Goal: Task Accomplishment & Management: Manage account settings

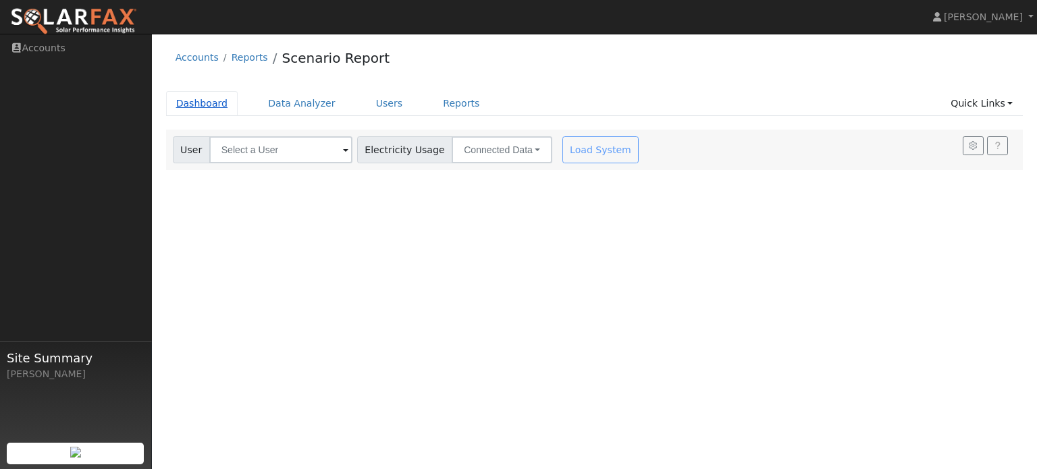
click at [218, 102] on link "Dashboard" at bounding box center [202, 103] width 72 height 25
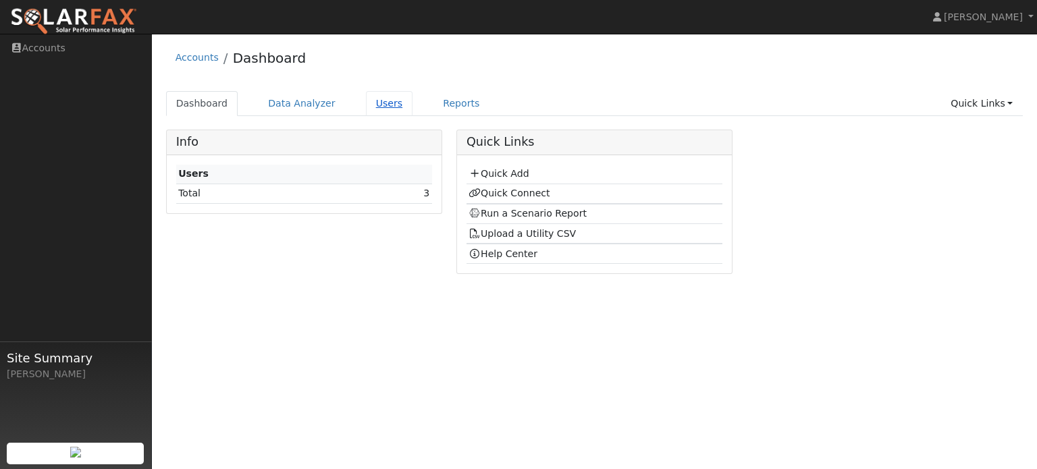
click at [371, 99] on link "Users" at bounding box center [389, 103] width 47 height 25
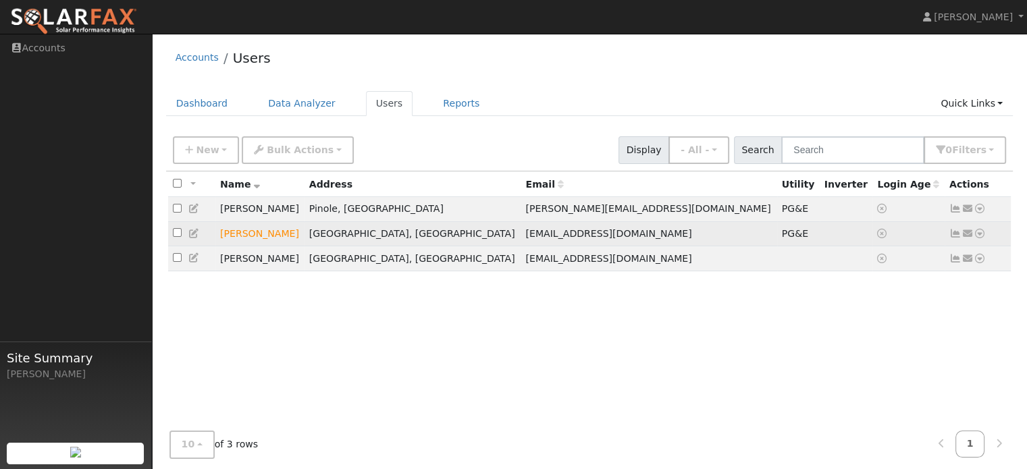
click at [178, 236] on input "checkbox" at bounding box center [177, 232] width 9 height 9
checkbox input "true"
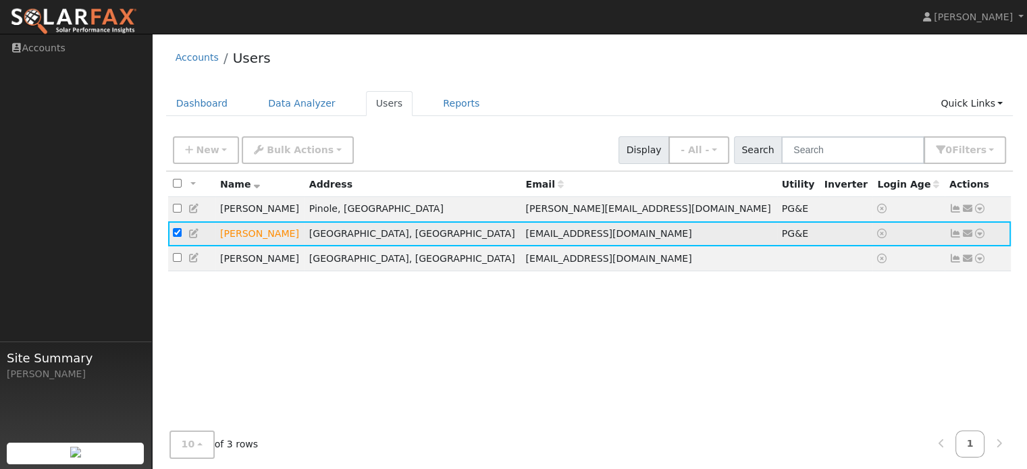
click at [233, 236] on td "[PERSON_NAME]" at bounding box center [259, 233] width 89 height 25
click at [952, 234] on icon at bounding box center [955, 233] width 12 height 9
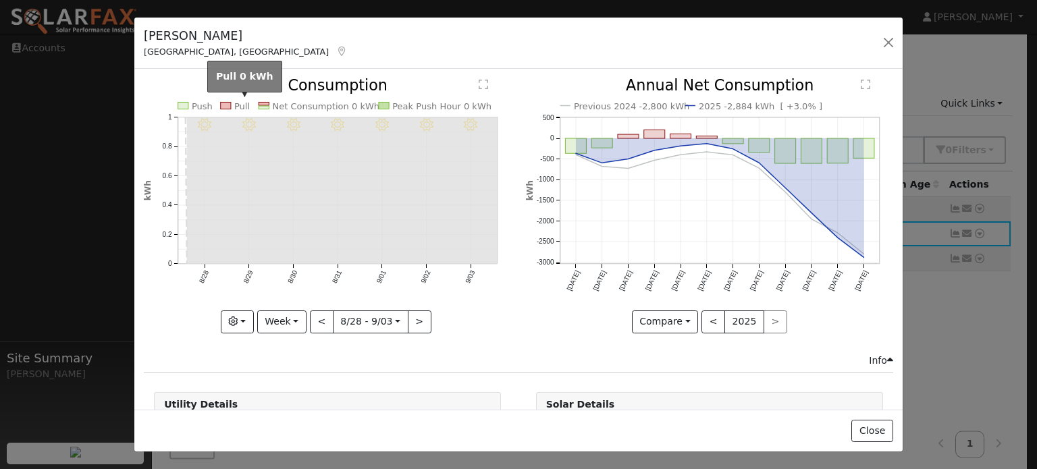
click at [236, 103] on text "Pull" at bounding box center [242, 106] width 16 height 10
click at [323, 107] on text "Net Consumption 0 kWh" at bounding box center [326, 106] width 107 height 10
click at [246, 315] on button "button" at bounding box center [237, 321] width 33 height 23
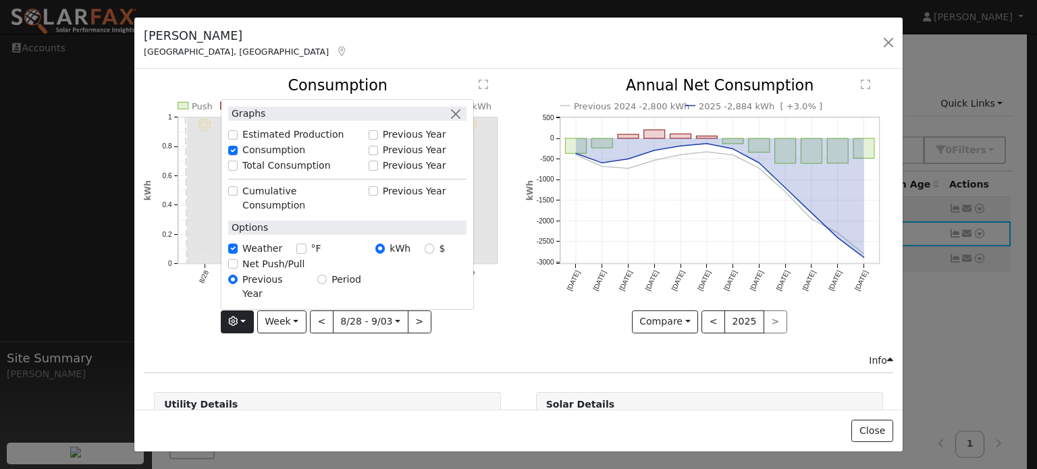
click at [164, 326] on div "Graphs Estimated Production Previous Year Consumption Previous Year Total Consu…" at bounding box center [327, 321] width 367 height 23
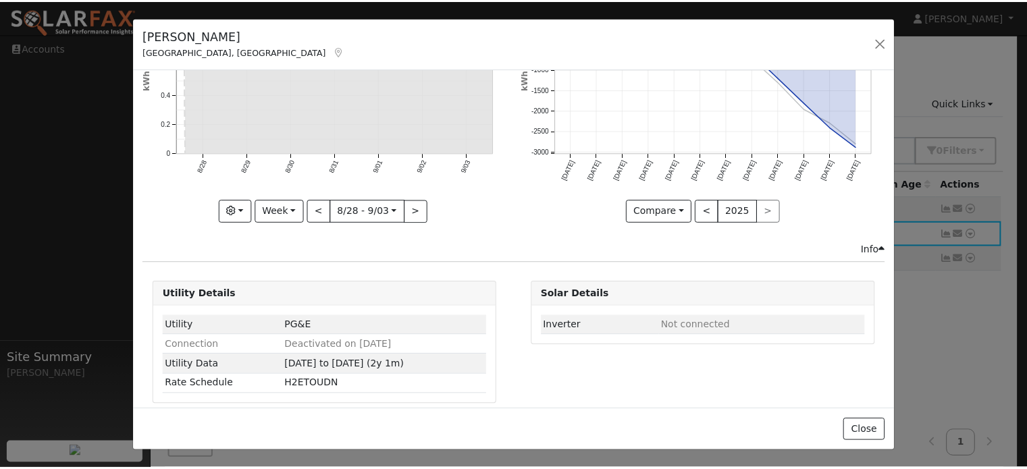
scroll to position [111, 0]
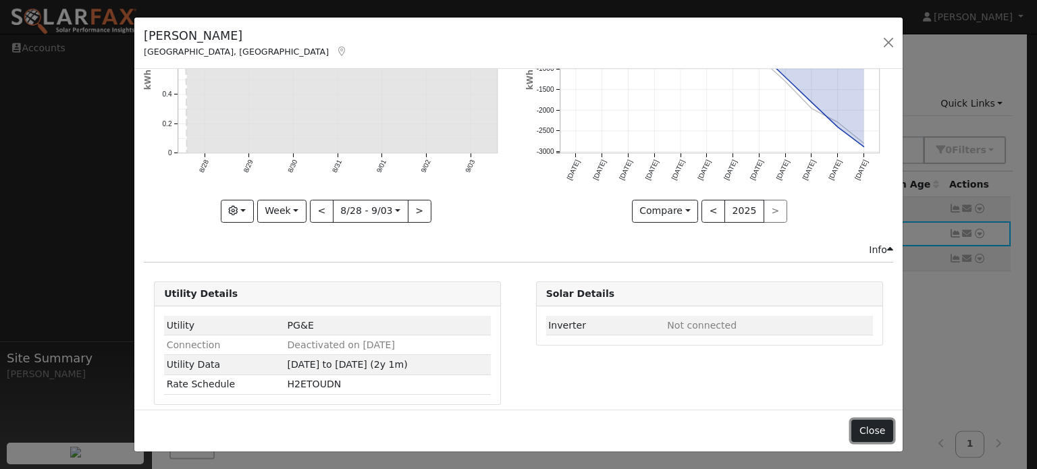
click at [869, 434] on button "Close" at bounding box center [871, 431] width 41 height 23
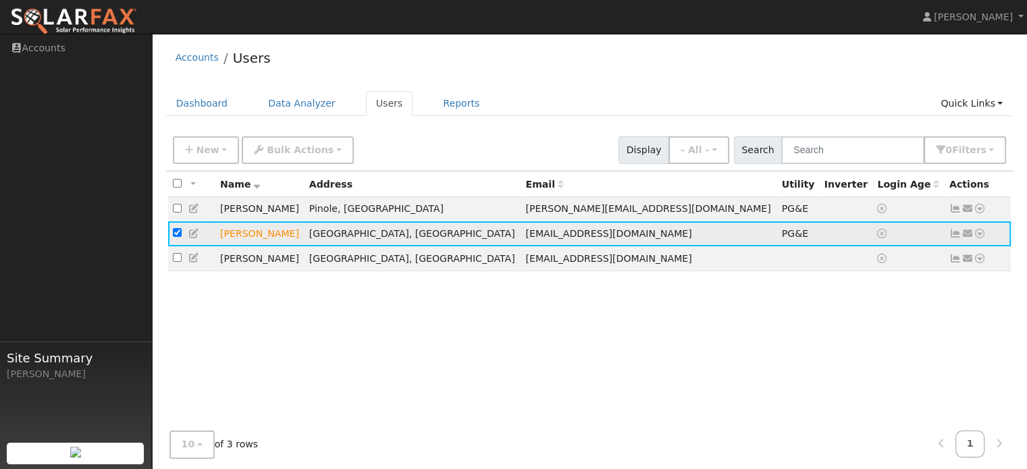
click at [982, 237] on icon at bounding box center [979, 233] width 12 height 9
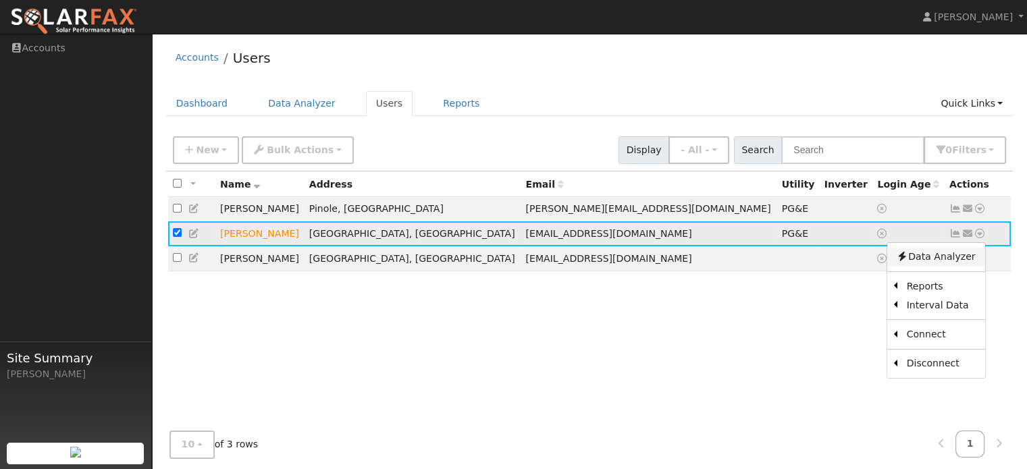
click at [929, 259] on link "Data Analyzer" at bounding box center [935, 257] width 98 height 19
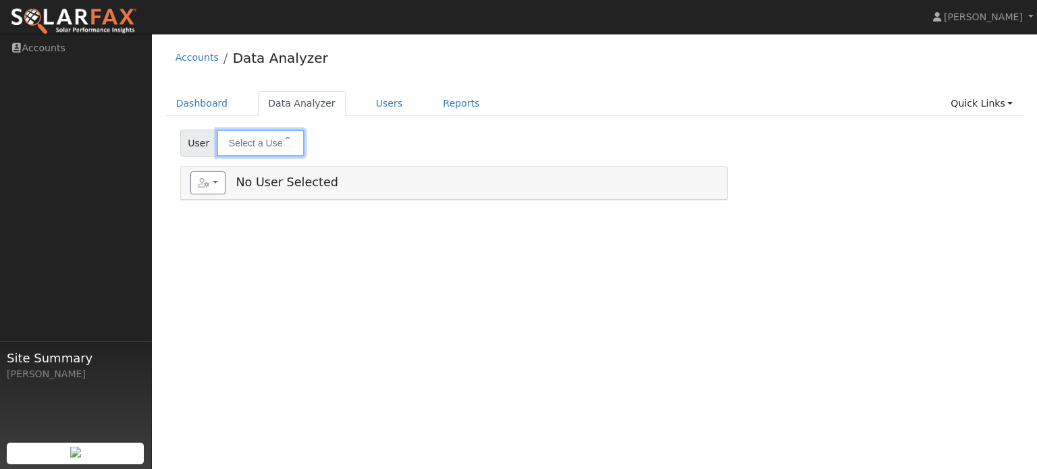
type input "[PERSON_NAME]"
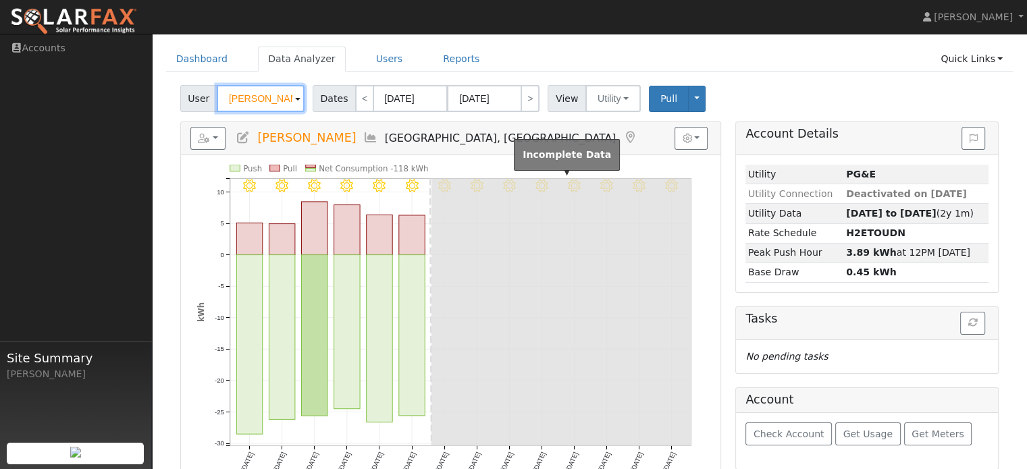
scroll to position [44, 0]
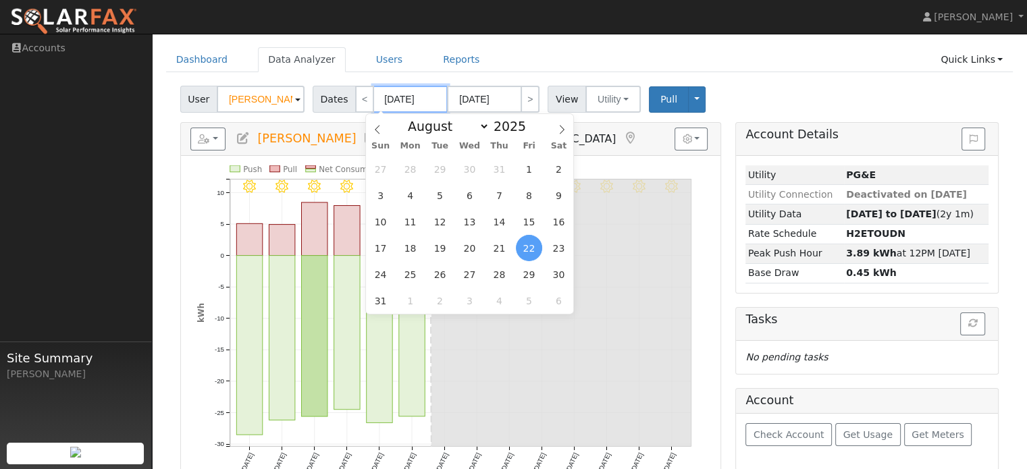
click at [383, 100] on input "08/22/2025" at bounding box center [410, 99] width 74 height 27
click at [528, 132] on span at bounding box center [532, 129] width 9 height 7
type input "2024"
click at [502, 165] on span "1" at bounding box center [499, 169] width 26 height 26
type input "08/01/2024"
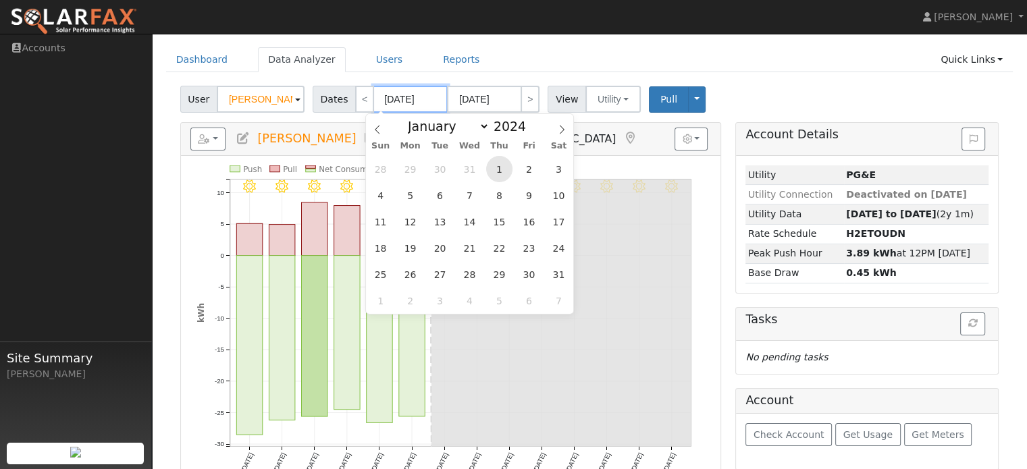
type input "08/31/2024"
type input "2024"
select select "7"
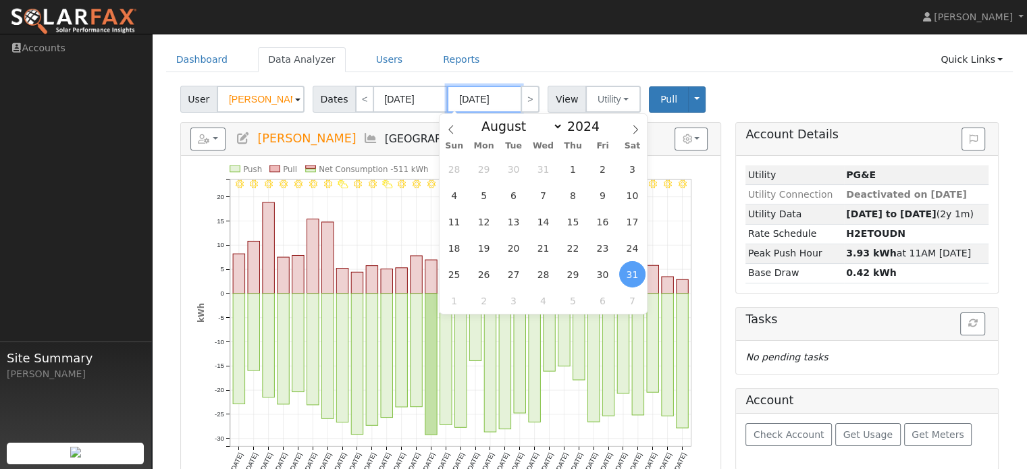
click at [493, 92] on input "08/31/2024" at bounding box center [484, 99] width 74 height 27
click at [570, 164] on span "1" at bounding box center [572, 169] width 26 height 26
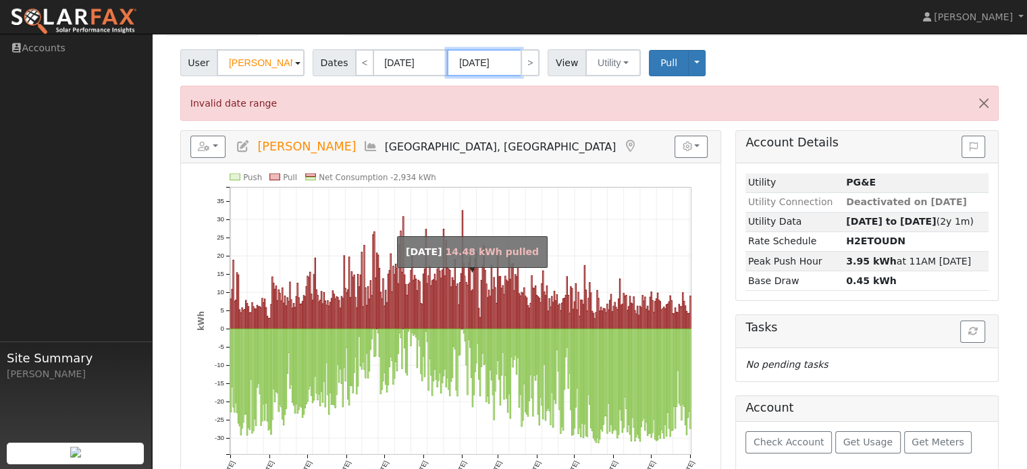
scroll to position [80, 0]
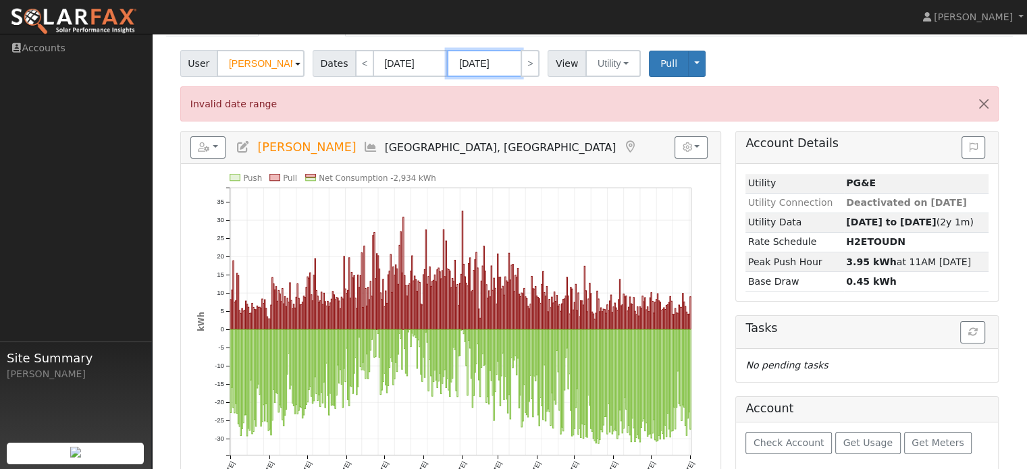
type input "[DATE]"
click at [161, 210] on div "Edit User: New Select an Ac... New Account Nickname Cancel Create Are you sure …" at bounding box center [589, 276] width 861 height 452
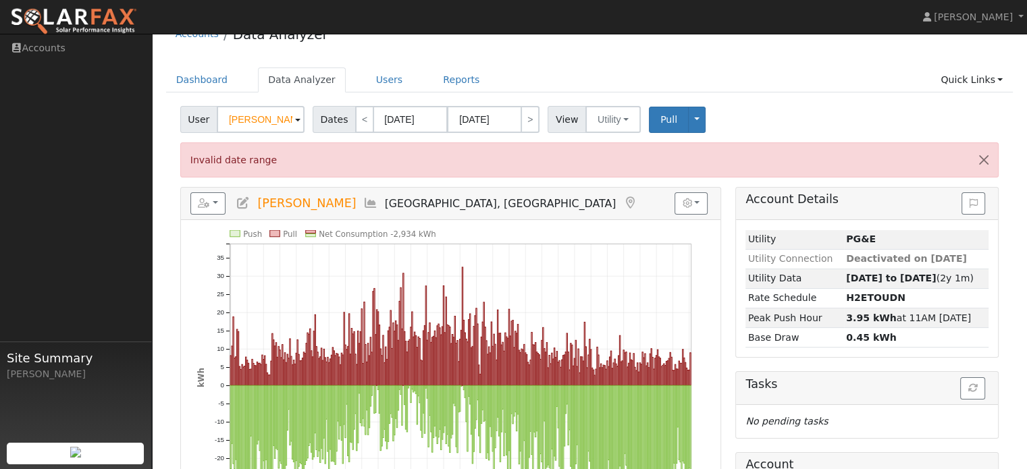
scroll to position [23, 0]
click at [367, 78] on link "Users" at bounding box center [389, 80] width 47 height 25
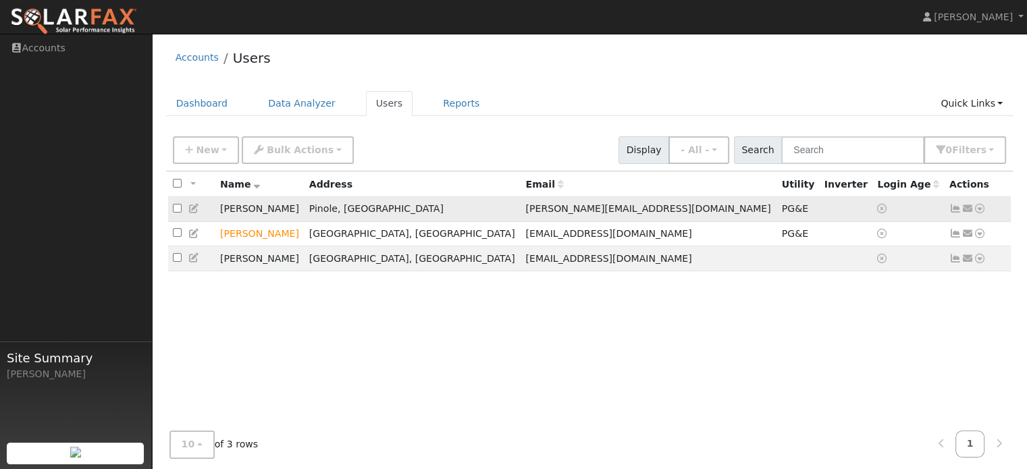
click at [242, 210] on td "[PERSON_NAME]" at bounding box center [259, 209] width 89 height 25
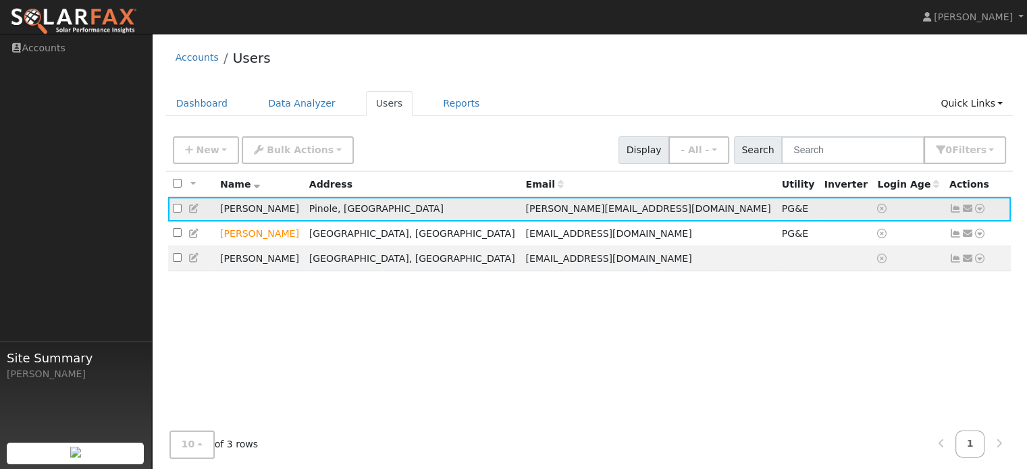
click at [174, 205] on input "checkbox" at bounding box center [177, 208] width 9 height 9
checkbox input "true"
click at [642, 202] on td "[PERSON_NAME][EMAIL_ADDRESS][DOMAIN_NAME]" at bounding box center [648, 209] width 256 height 25
click at [955, 210] on icon at bounding box center [955, 208] width 12 height 9
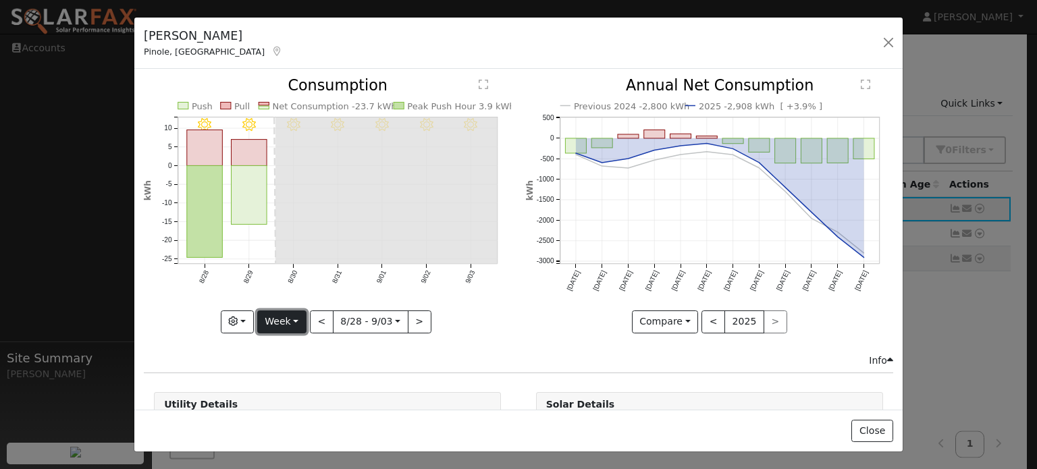
click at [294, 318] on button "Week" at bounding box center [281, 321] width 49 height 23
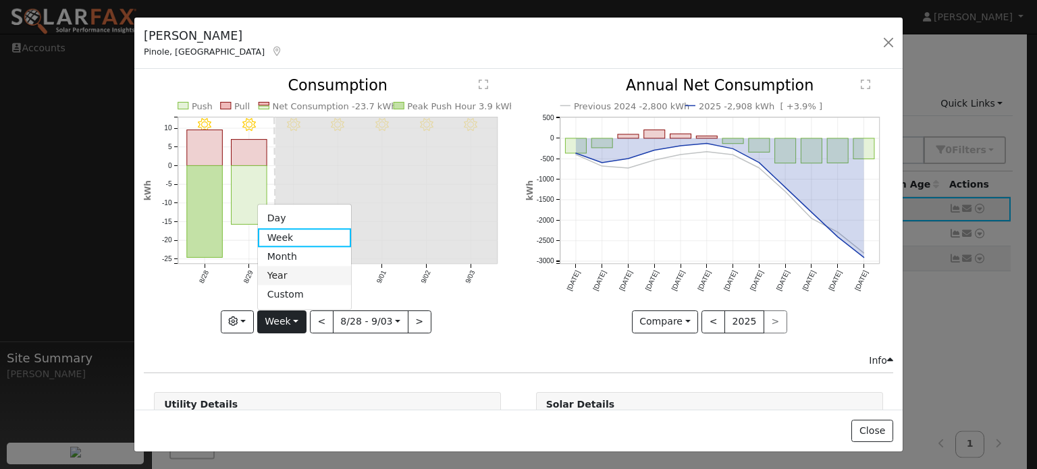
click at [290, 275] on link "Year" at bounding box center [305, 276] width 94 height 19
type input "[DATE]"
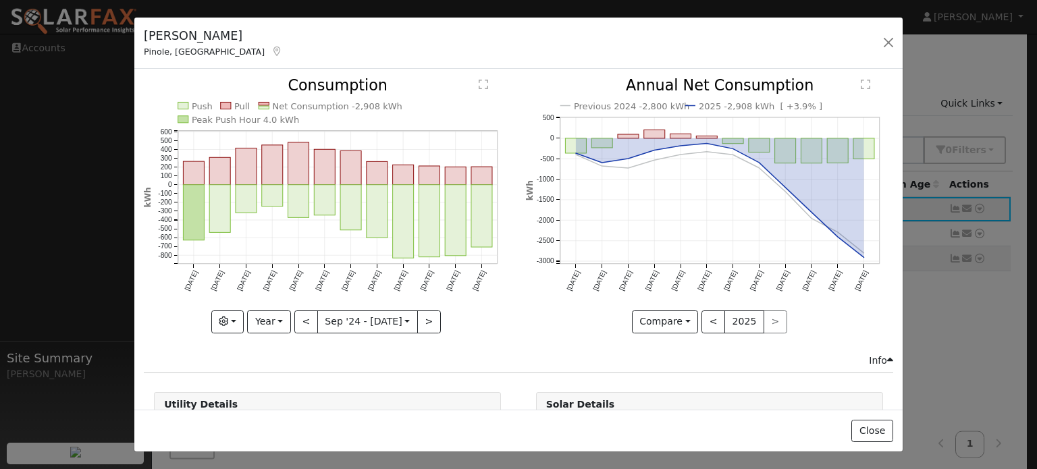
click at [481, 88] on text "" at bounding box center [483, 85] width 9 height 11
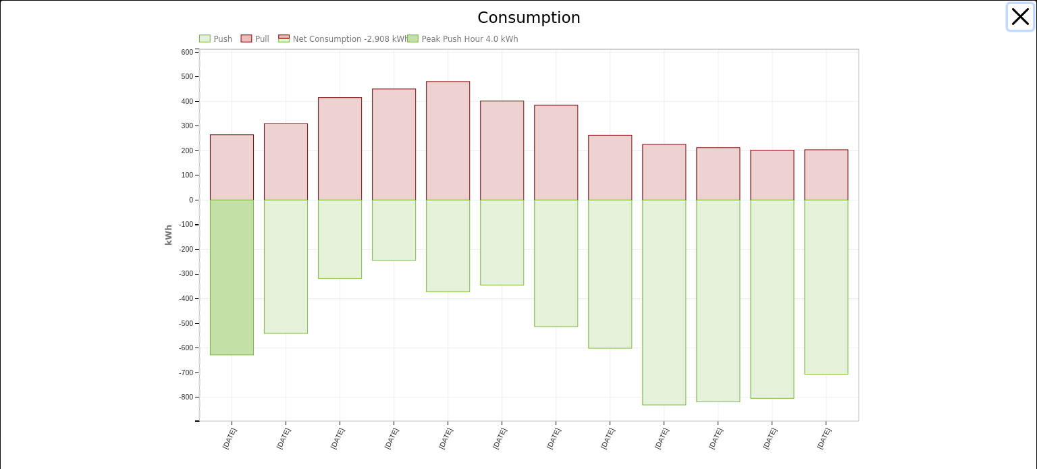
click at [1011, 9] on button "button" at bounding box center [1021, 17] width 26 height 26
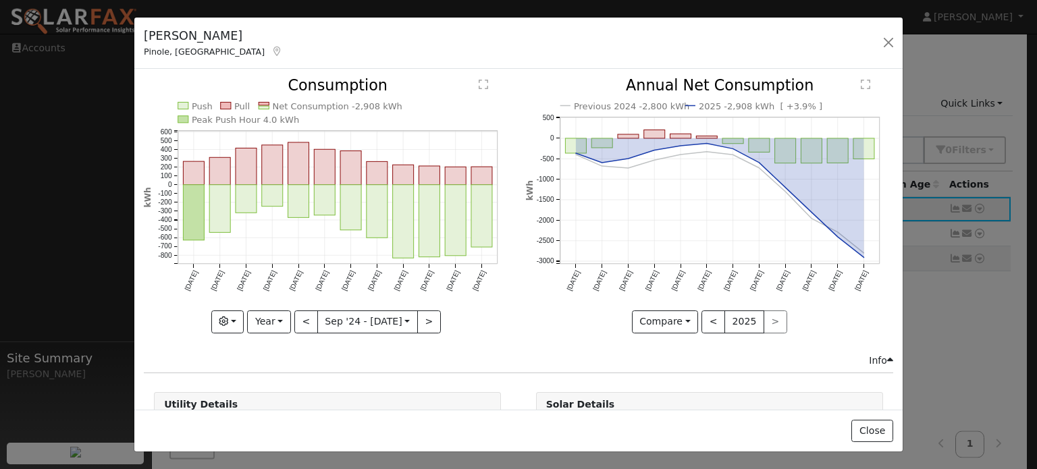
click at [860, 86] on text "" at bounding box center [864, 85] width 9 height 11
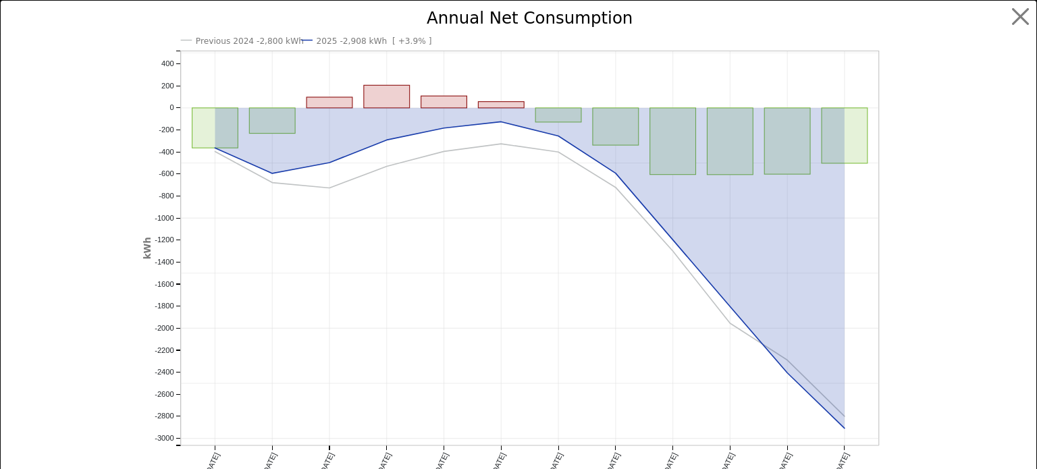
scroll to position [13, 0]
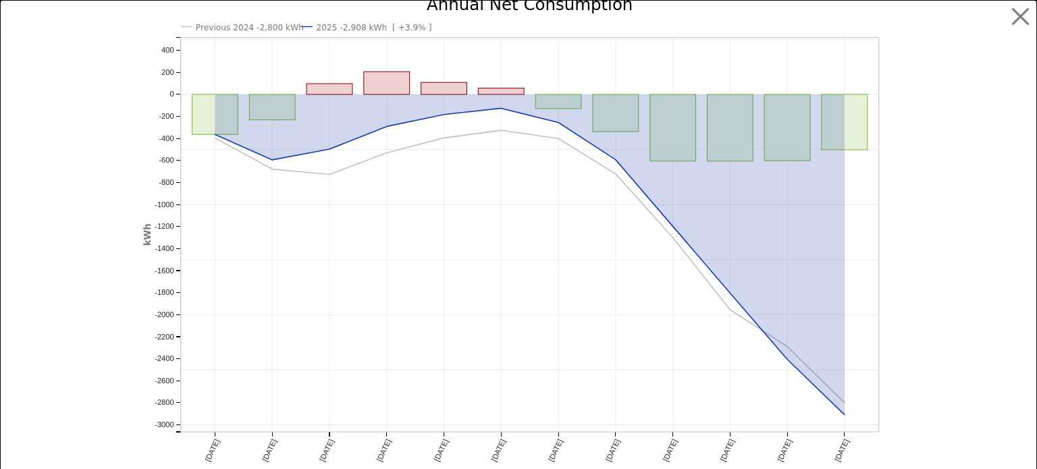
drag, startPoint x: 321, startPoint y: 90, endPoint x: 89, endPoint y: 140, distance: 237.6
click at [89, 140] on div at bounding box center [69, 232] width 133 height 470
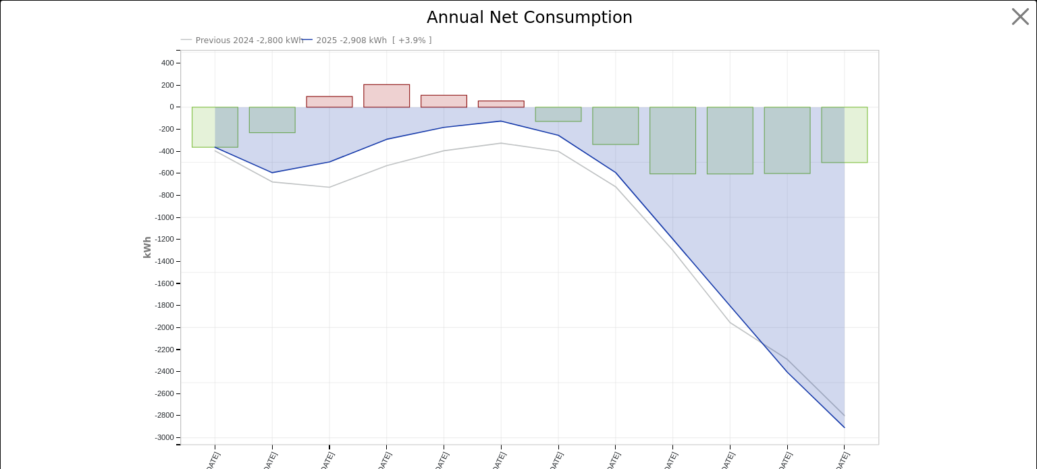
scroll to position [0, 0]
